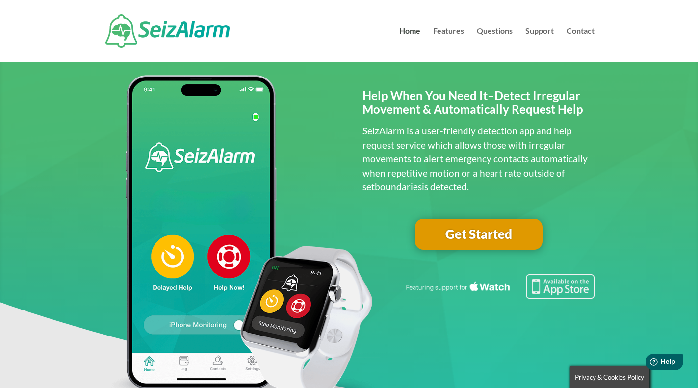
scroll to position [22, 0]
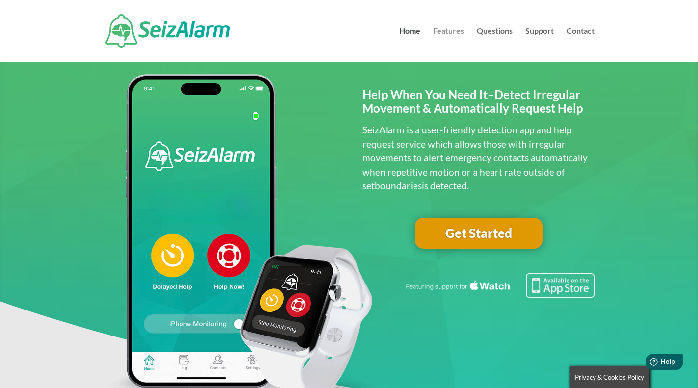
click at [444, 34] on link "Features" at bounding box center [448, 44] width 31 height 34
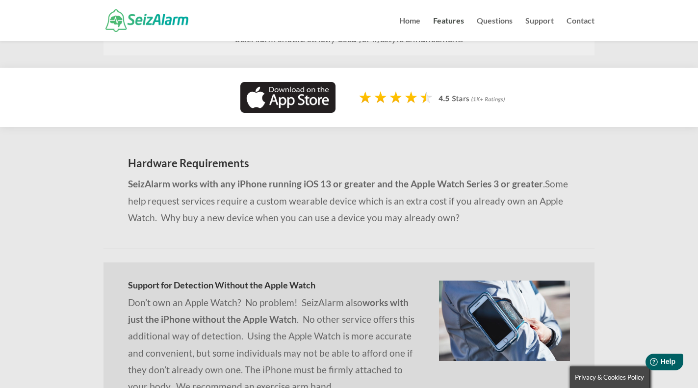
scroll to position [730, 0]
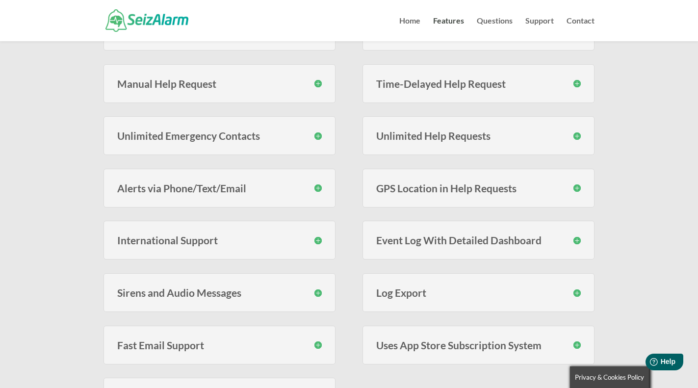
click at [625, 298] on div "Features Help Request Service The SeizAlarm help request service subscription I…" at bounding box center [349, 101] width 698 height 684
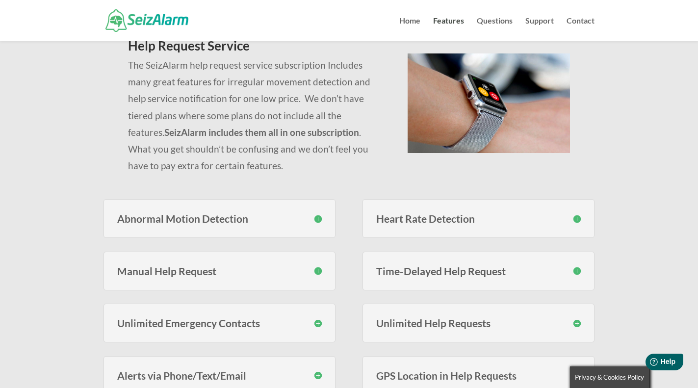
scroll to position [101, 0]
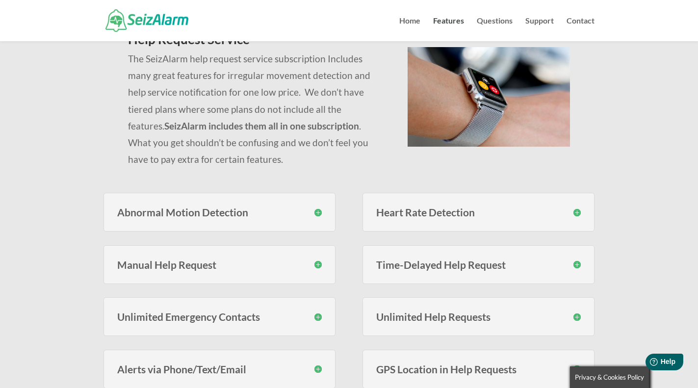
click at [316, 214] on h3 "Abnormal Motion Detection" at bounding box center [219, 212] width 205 height 10
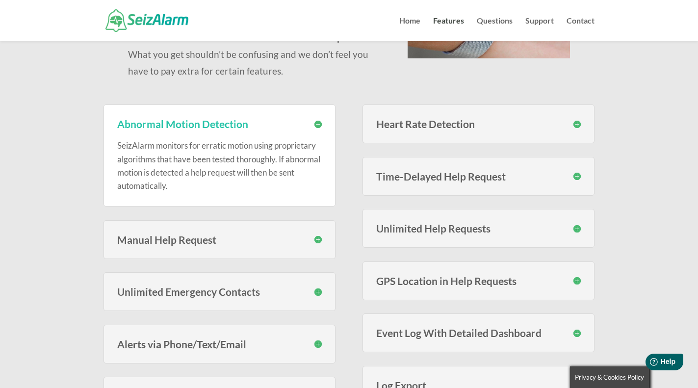
scroll to position [195, 0]
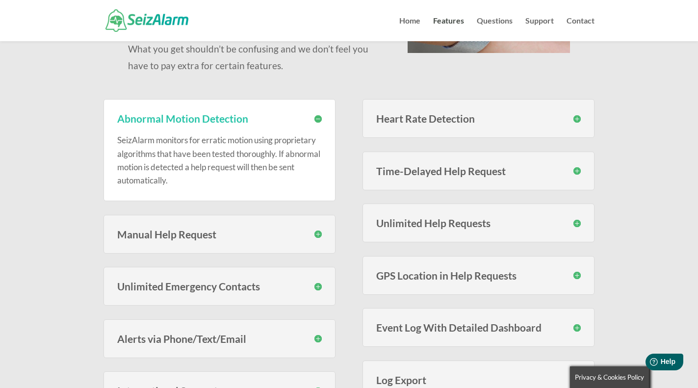
click at [580, 119] on h3 "Heart Rate Detection" at bounding box center [478, 118] width 205 height 10
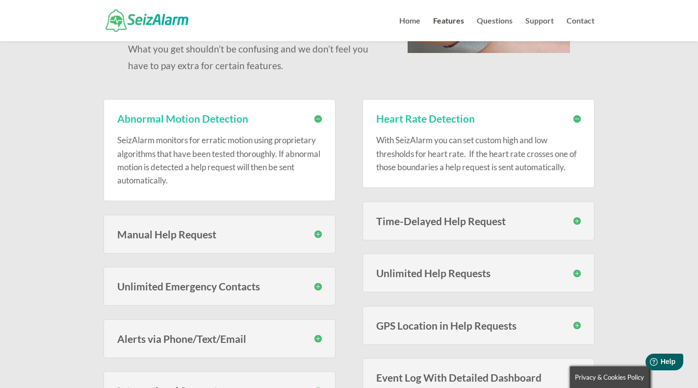
click at [572, 220] on h3 "Time-Delayed Help Request" at bounding box center [478, 221] width 205 height 10
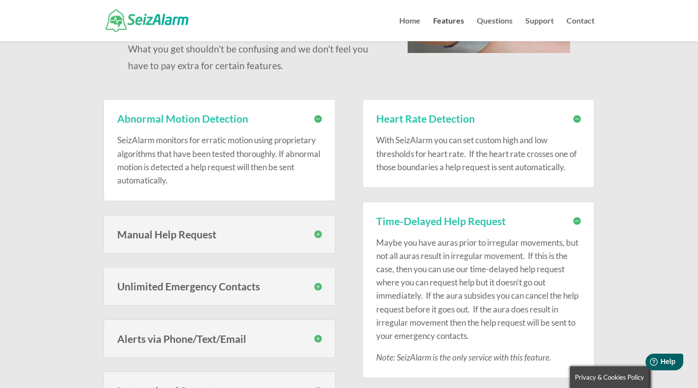
click at [318, 232] on h3 "Manual Help Request" at bounding box center [219, 234] width 205 height 10
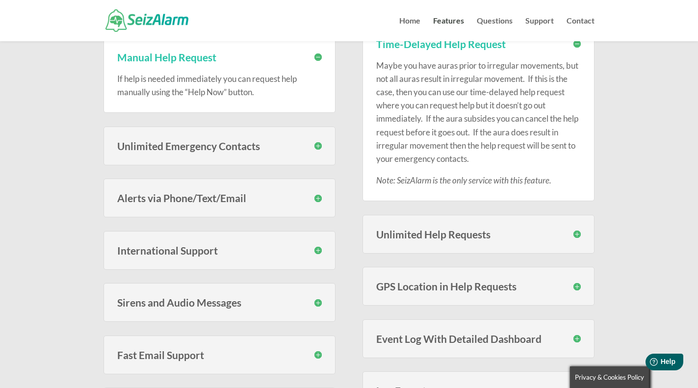
scroll to position [370, 0]
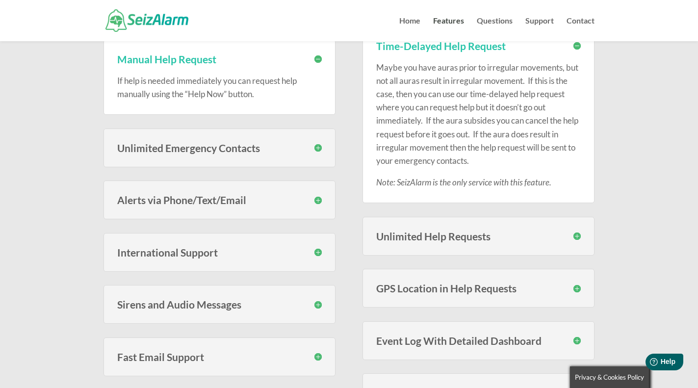
drag, startPoint x: 577, startPoint y: 236, endPoint x: 582, endPoint y: 236, distance: 5.4
drag, startPoint x: 582, startPoint y: 236, endPoint x: 623, endPoint y: 228, distance: 41.0
click at [623, 228] on div "Features Help Request Service The SeizAlarm help request service subscription I…" at bounding box center [349, 80] width 698 height 819
click at [574, 237] on h3 "Unlimited Help Requests" at bounding box center [478, 236] width 205 height 10
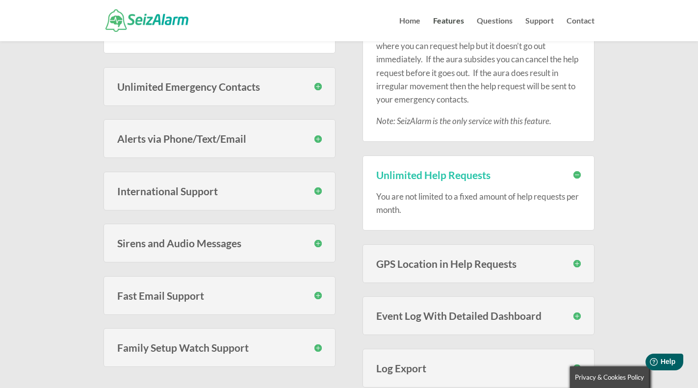
scroll to position [432, 0]
click at [314, 243] on h3 "Sirens and Audio Messages" at bounding box center [219, 243] width 205 height 10
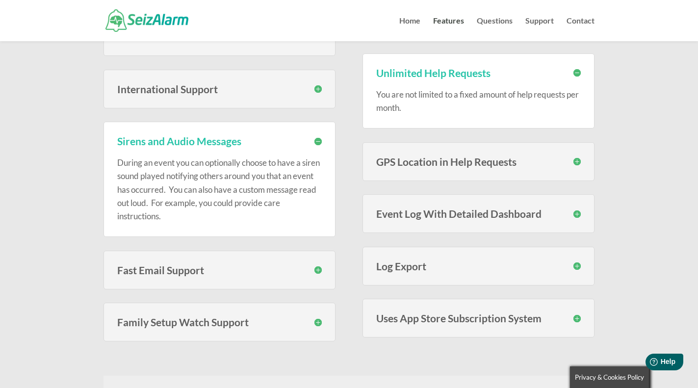
scroll to position [532, 0]
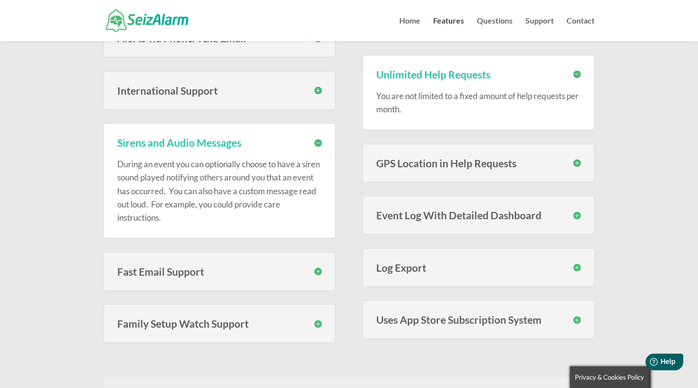
click at [578, 161] on h3 "GPS Location in Help Requests" at bounding box center [478, 163] width 205 height 10
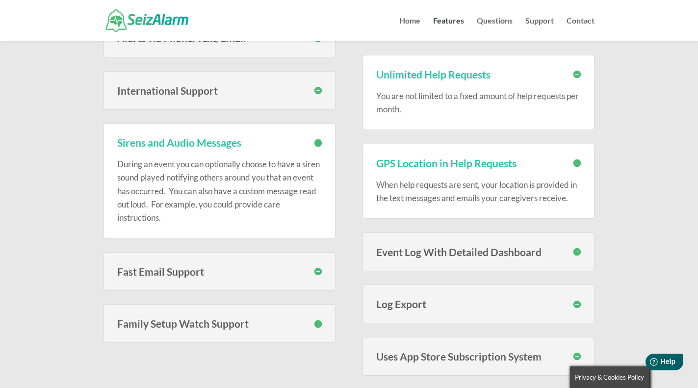
click at [577, 249] on h3 "Event Log With Detailed Dashboard" at bounding box center [478, 252] width 205 height 10
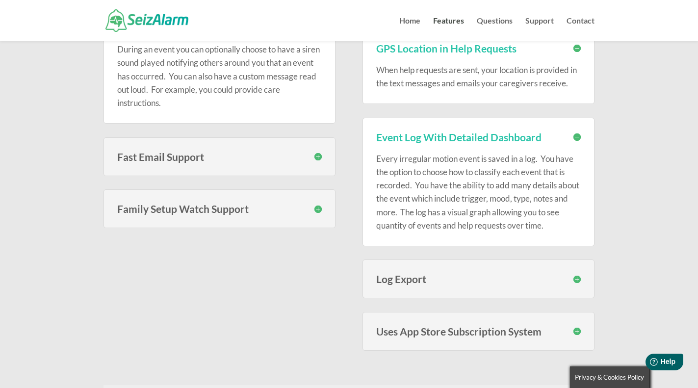
scroll to position [647, 0]
click at [318, 210] on h3 "Family Setup Watch Support" at bounding box center [219, 209] width 205 height 10
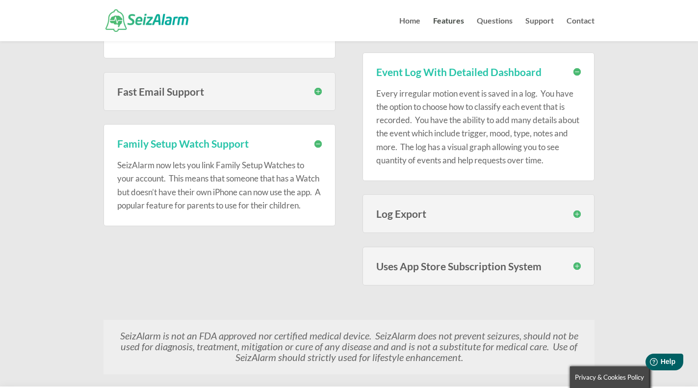
scroll to position [712, 0]
click at [579, 266] on h3 "Uses App Store Subscription System" at bounding box center [478, 266] width 205 height 10
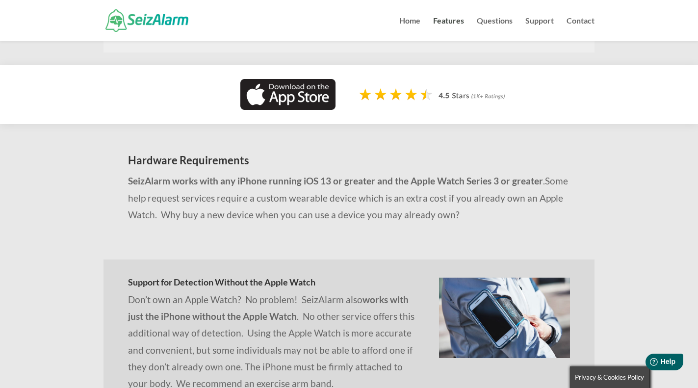
scroll to position [1114, 0]
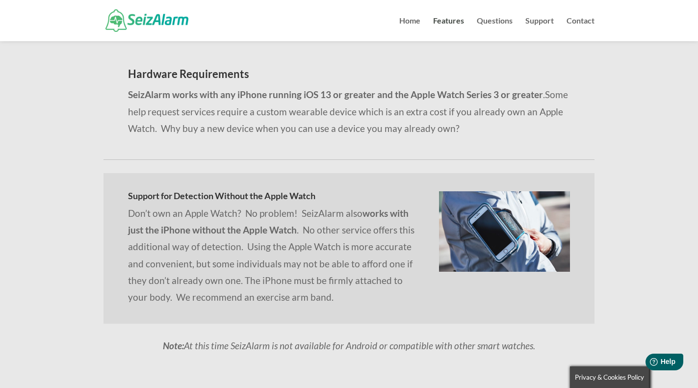
click at [69, 339] on div "Hardware Requirements SeizAlarm works with any iPhone running iOS 13 or greater…" at bounding box center [349, 217] width 698 height 359
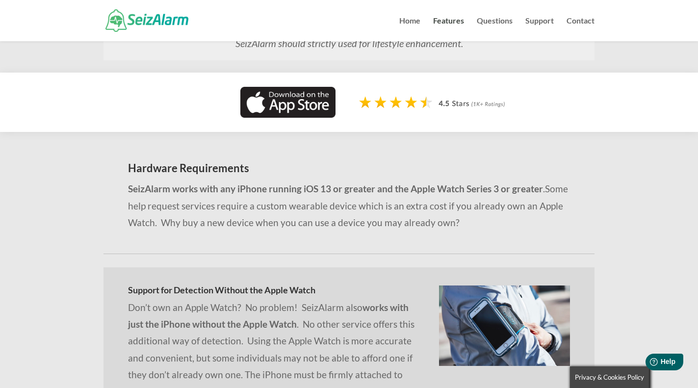
scroll to position [1102, 0]
click at [480, 22] on link "Questions" at bounding box center [495, 29] width 36 height 24
